Goal: Register for event/course

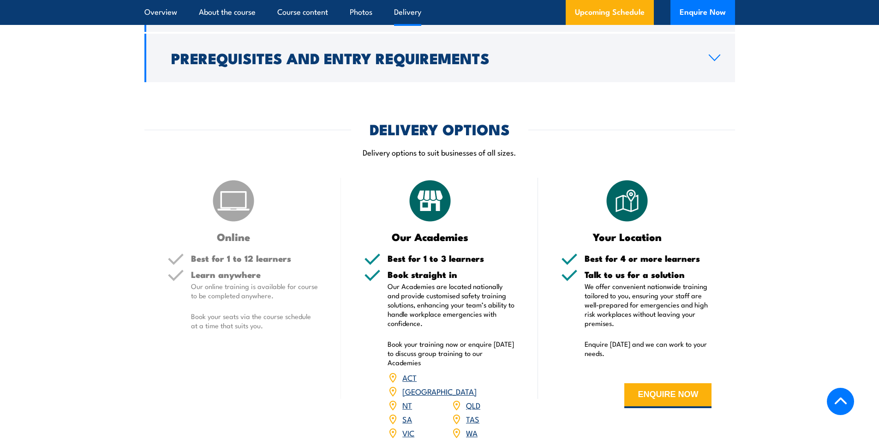
scroll to position [1153, 0]
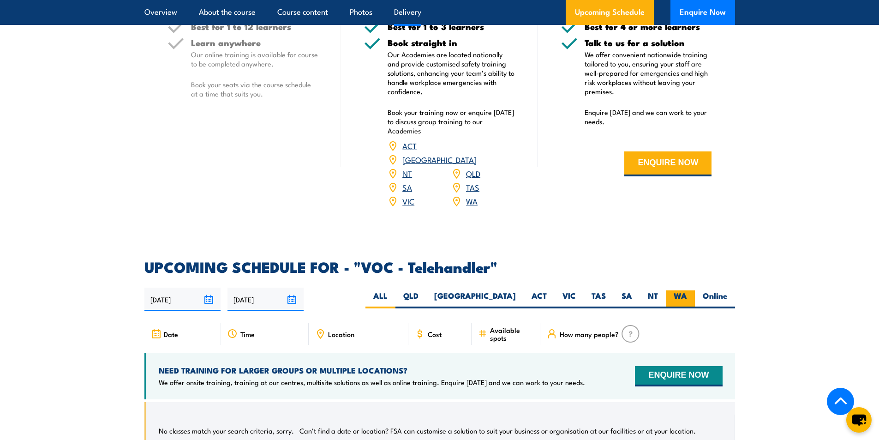
click at [684, 299] on label "WA" at bounding box center [680, 299] width 29 height 18
click at [687, 296] on input "WA" at bounding box center [690, 293] width 6 height 6
radio input "true"
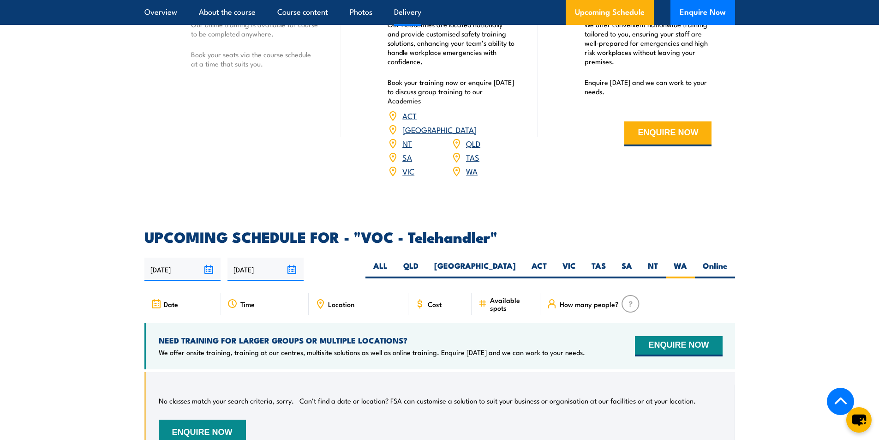
scroll to position [1199, 0]
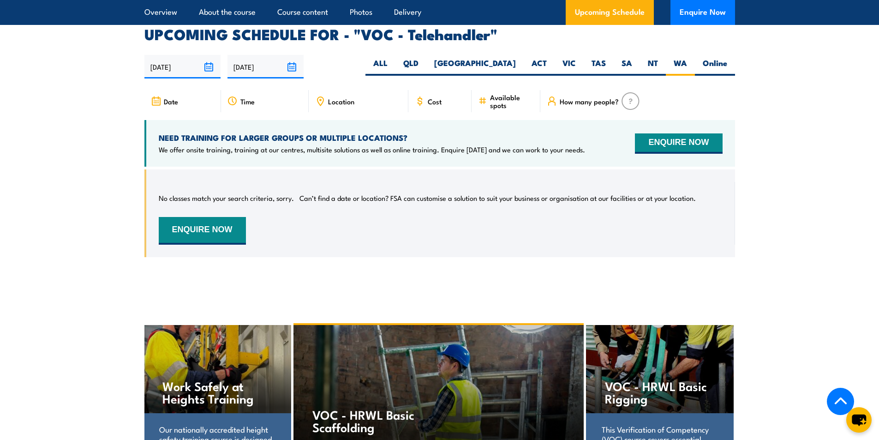
scroll to position [1364, 0]
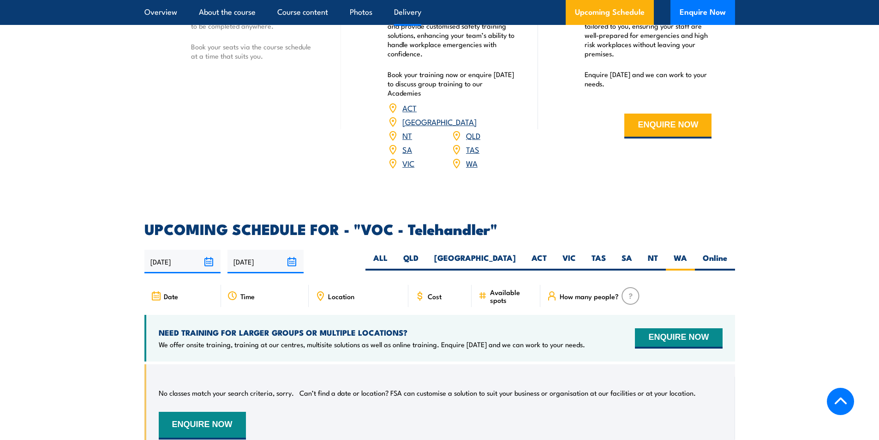
scroll to position [1199, 0]
